Goal: Task Accomplishment & Management: Complete application form

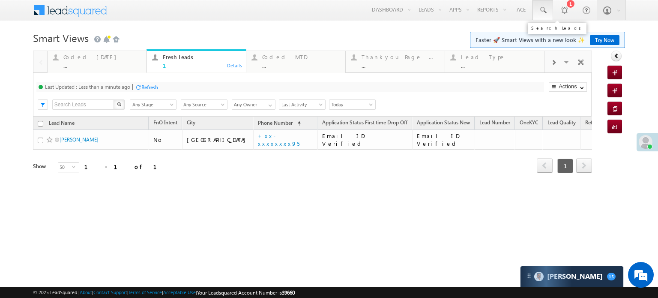
click at [546, 7] on span at bounding box center [543, 10] width 9 height 9
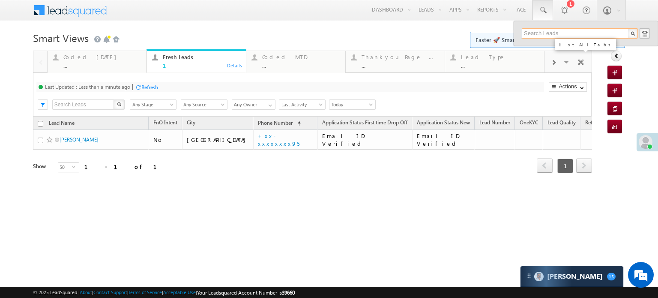
paste input "EQ28397808"
type input "EQ28397808"
click at [578, 48] on div "[PERSON_NAME]" at bounding box center [583, 45] width 115 height 9
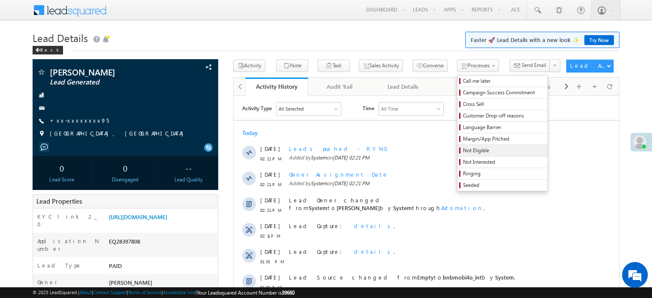
click at [463, 148] on span "Not Eligible" at bounding box center [503, 151] width 81 height 8
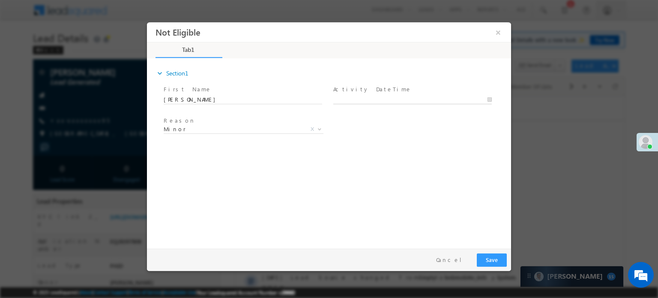
type input "09/05/25 2:23 PM"
click at [365, 98] on input "09/05/25 2:23 PM" at bounding box center [412, 99] width 159 height 9
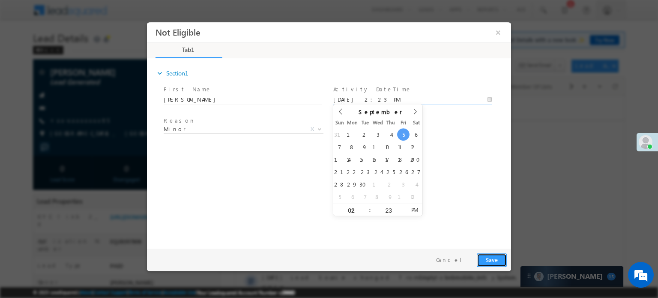
click at [485, 261] on button "Save" at bounding box center [492, 259] width 30 height 13
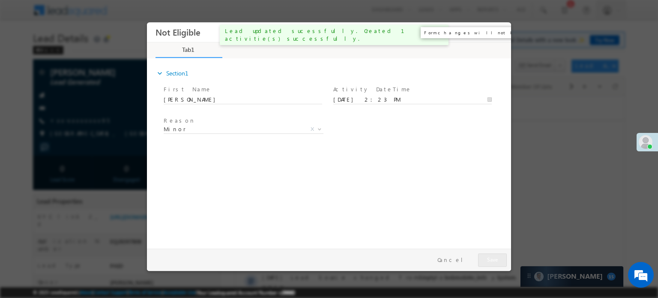
click at [499, 27] on button "×" at bounding box center [498, 32] width 15 height 16
